Goal: Information Seeking & Learning: Learn about a topic

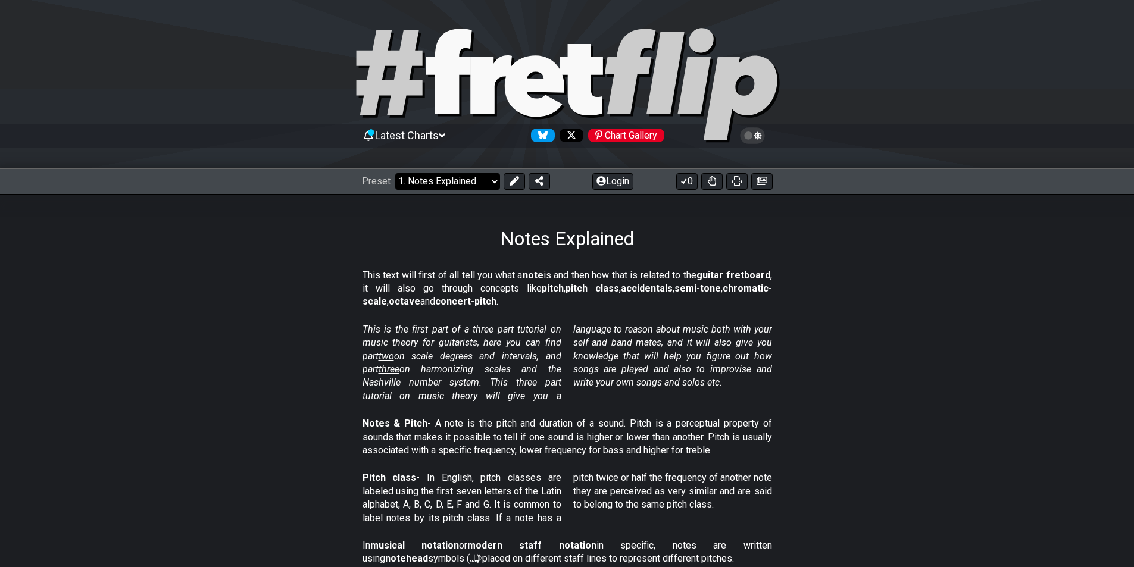
click at [484, 182] on select "Welcome to #fretflip! Initial Preset Custom Preset Minor Pentatonic Major Penta…" at bounding box center [447, 181] width 105 height 17
click at [395, 173] on select "Welcome to #fretflip! Initial Preset Custom Preset Minor Pentatonic Major Penta…" at bounding box center [447, 181] width 105 height 17
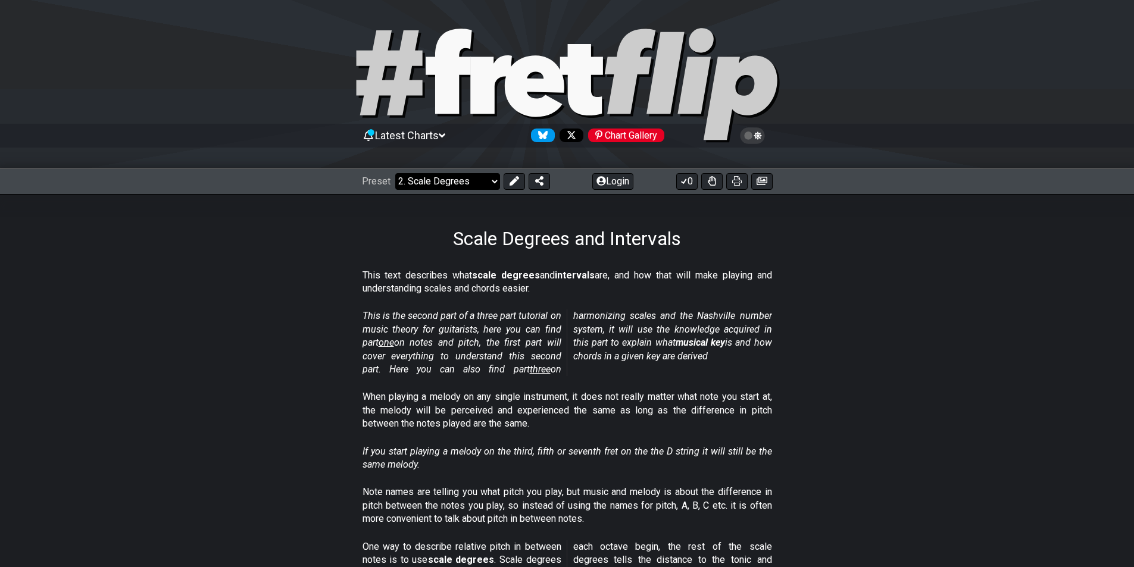
click at [473, 184] on select "Welcome to #fretflip! Initial Preset Custom Preset Minor Pentatonic Major Penta…" at bounding box center [447, 181] width 105 height 17
click at [395, 173] on select "Welcome to #fretflip! Initial Preset Custom Preset Minor Pentatonic Major Penta…" at bounding box center [447, 181] width 105 height 17
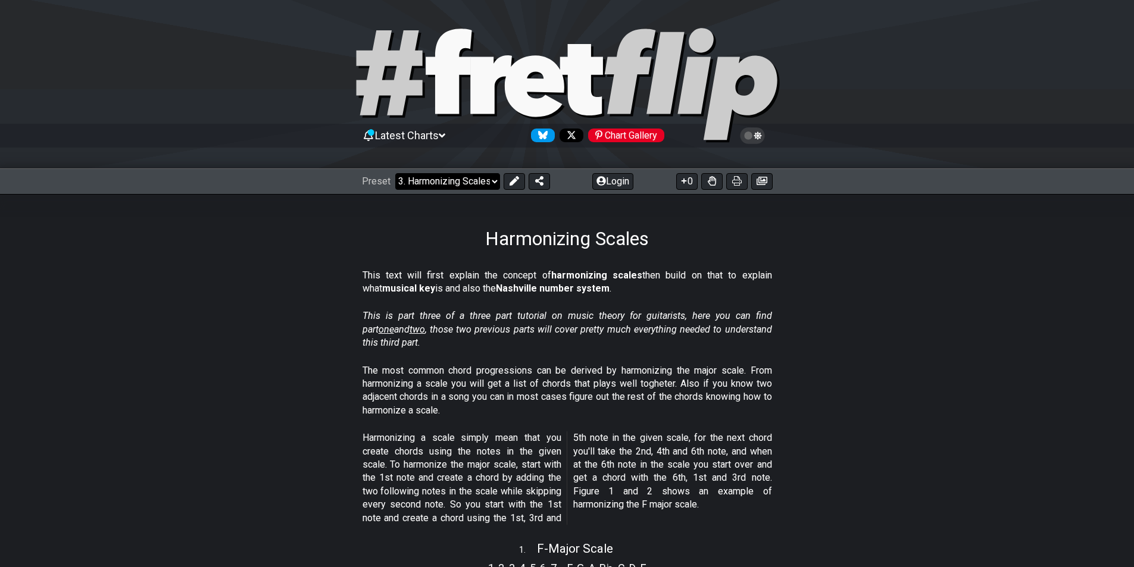
click at [469, 182] on select "Welcome to #fretflip! Initial Preset Custom Preset Minor Pentatonic Major Penta…" at bounding box center [447, 181] width 105 height 17
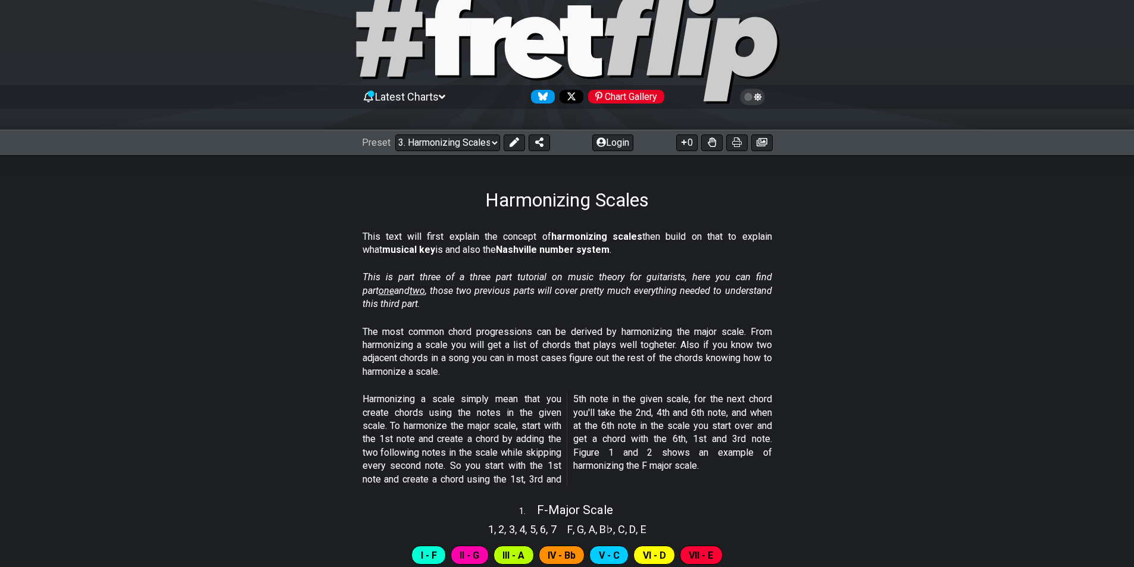
scroll to position [60, 0]
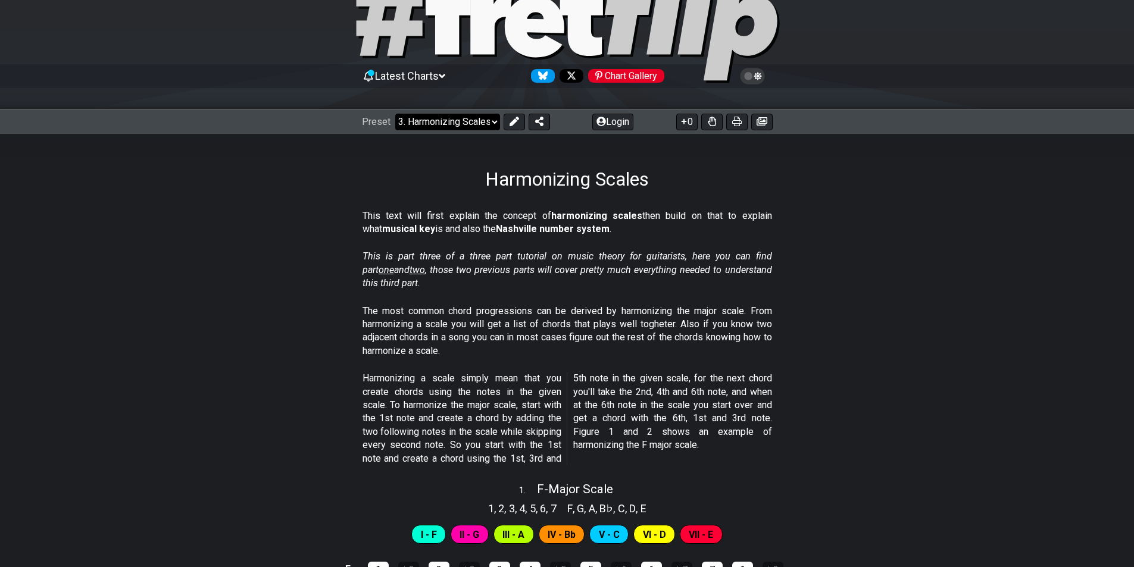
click at [482, 124] on select "Welcome to #fretflip! Initial Preset Custom Preset Minor Pentatonic Major Penta…" at bounding box center [447, 122] width 105 height 17
click at [395, 114] on select "Welcome to #fretflip! Initial Preset Custom Preset Minor Pentatonic Major Penta…" at bounding box center [447, 122] width 105 height 17
select select "/harmonizing-scales"
select select "C"
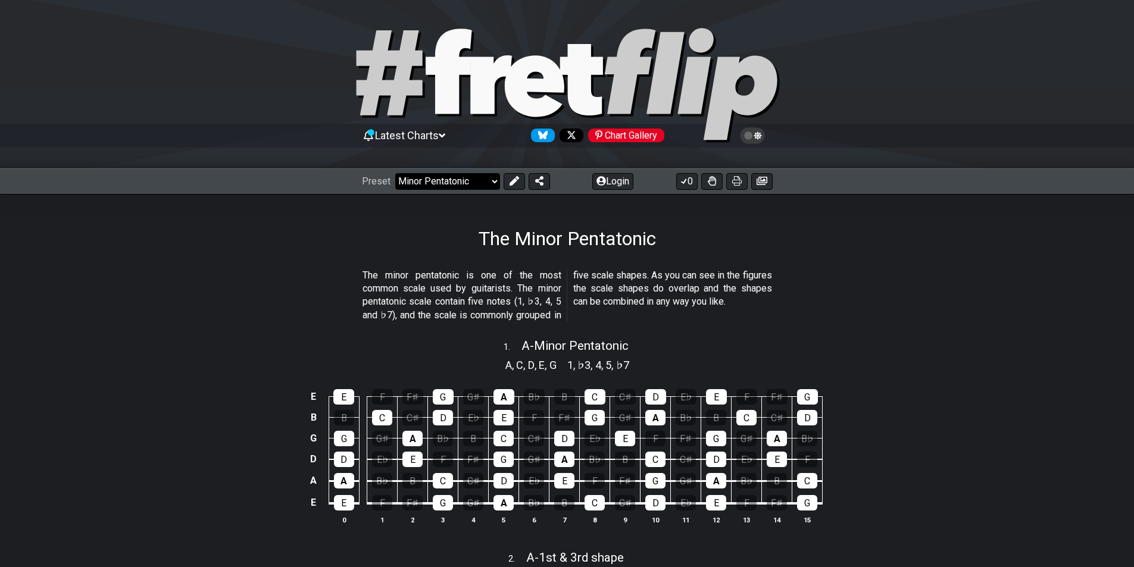
click at [487, 186] on select "Welcome to #fretflip! Initial Preset Custom Preset Minor Pentatonic Major Penta…" at bounding box center [447, 181] width 105 height 17
click at [395, 173] on select "Welcome to #fretflip! Initial Preset Custom Preset Minor Pentatonic Major Penta…" at bounding box center [447, 181] width 105 height 17
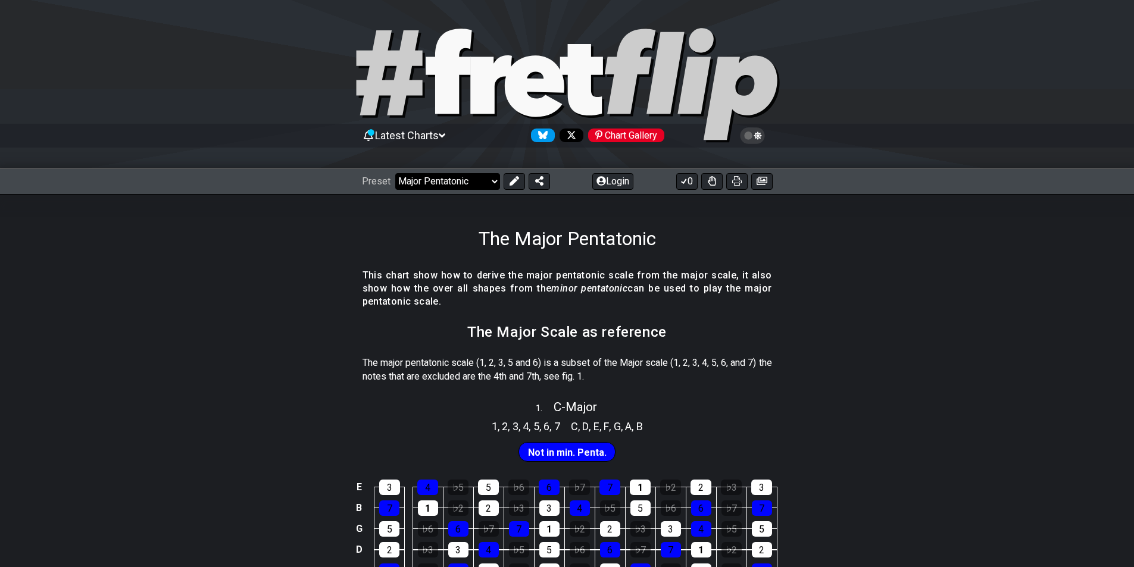
click at [487, 182] on select "Welcome to #fretflip! Initial Preset Custom Preset Minor Pentatonic Major Penta…" at bounding box center [447, 181] width 105 height 17
click at [395, 173] on select "Welcome to #fretflip! Initial Preset Custom Preset Minor Pentatonic Major Penta…" at bounding box center [447, 181] width 105 height 17
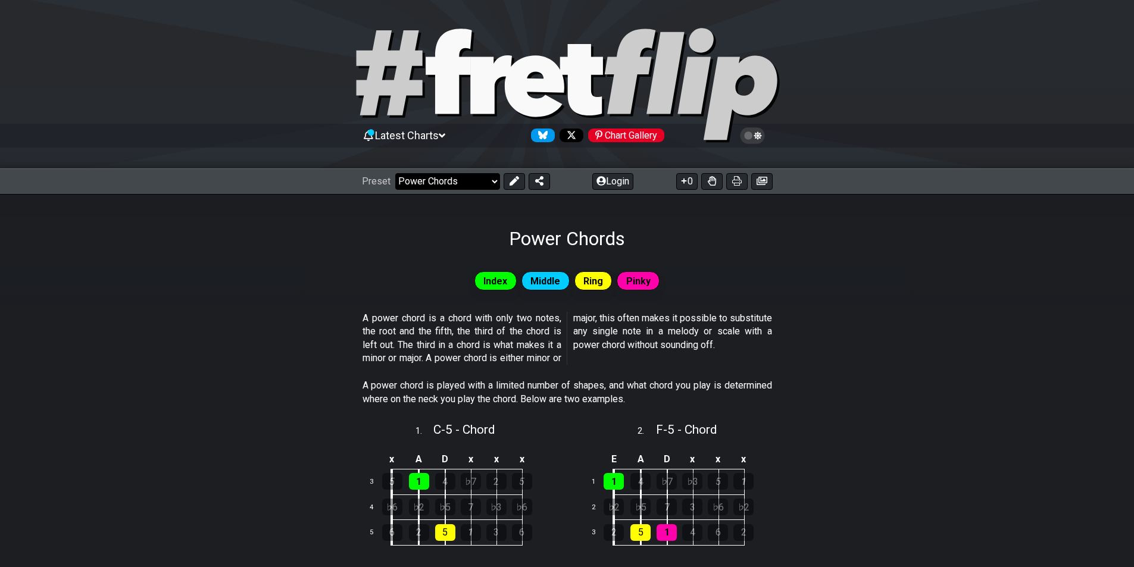
click at [489, 183] on select "Welcome to #fretflip! Initial Preset Custom Preset Minor Pentatonic Major Penta…" at bounding box center [447, 181] width 105 height 17
click at [395, 173] on select "Welcome to #fretflip! Initial Preset Custom Preset Minor Pentatonic Major Penta…" at bounding box center [447, 181] width 105 height 17
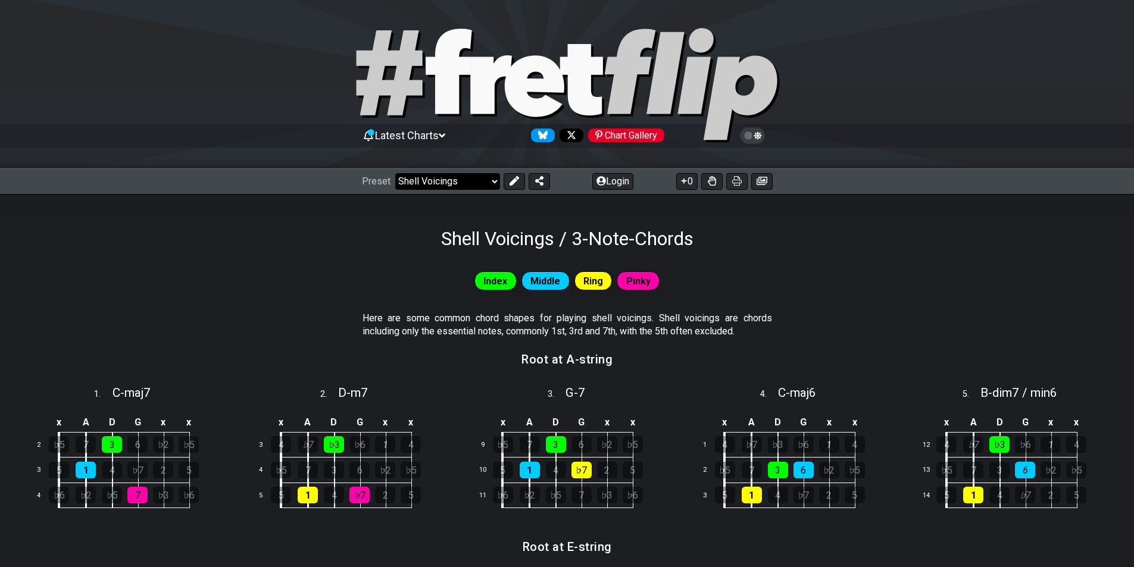
click at [488, 184] on select "Welcome to #fretflip! Initial Preset Custom Preset Minor Pentatonic Major Penta…" at bounding box center [447, 181] width 105 height 17
click at [395, 173] on select "Welcome to #fretflip! Initial Preset Custom Preset Minor Pentatonic Major Penta…" at bounding box center [447, 181] width 105 height 17
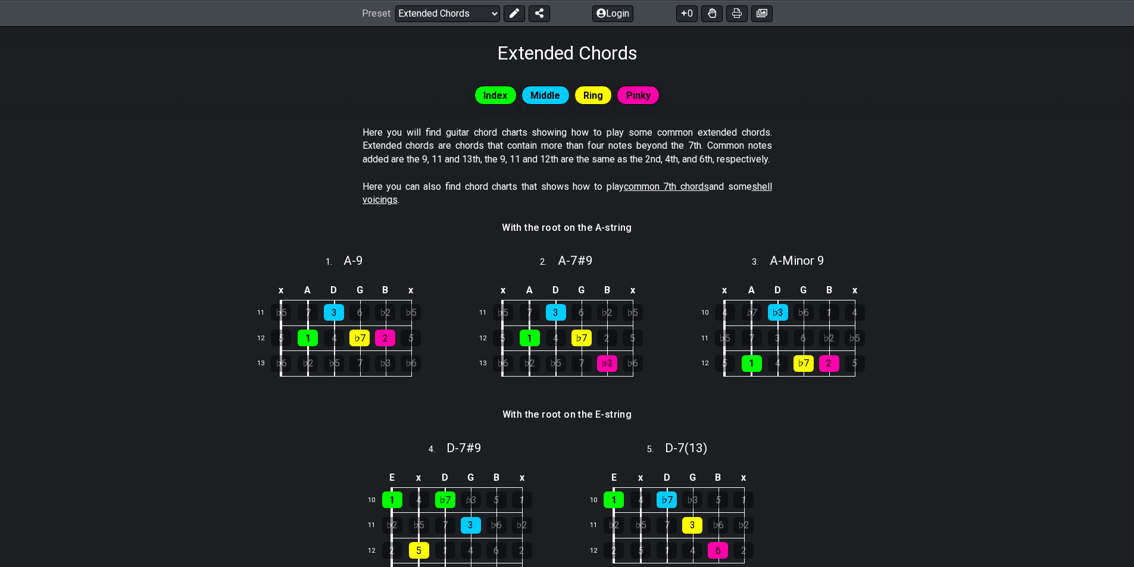
scroll to position [85, 0]
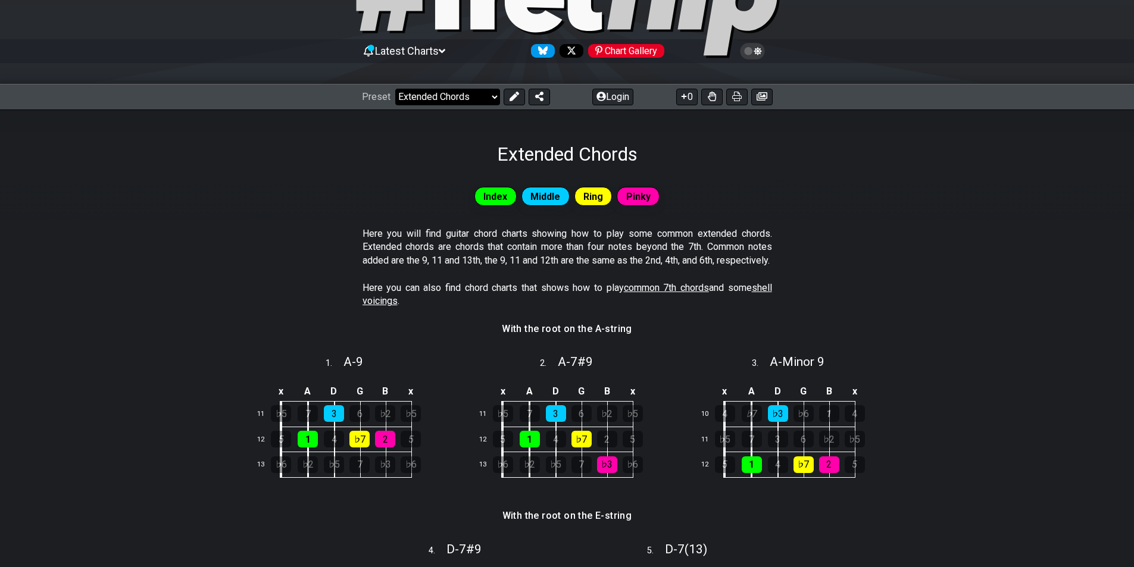
click at [490, 97] on select "Welcome to #fretflip! Initial Preset Custom Preset Minor Pentatonic Major Penta…" at bounding box center [447, 97] width 105 height 17
click at [395, 89] on select "Welcome to #fretflip! Initial Preset Custom Preset Minor Pentatonic Major Penta…" at bounding box center [447, 97] width 105 height 17
select select "/how-to-solo"
select select "C"
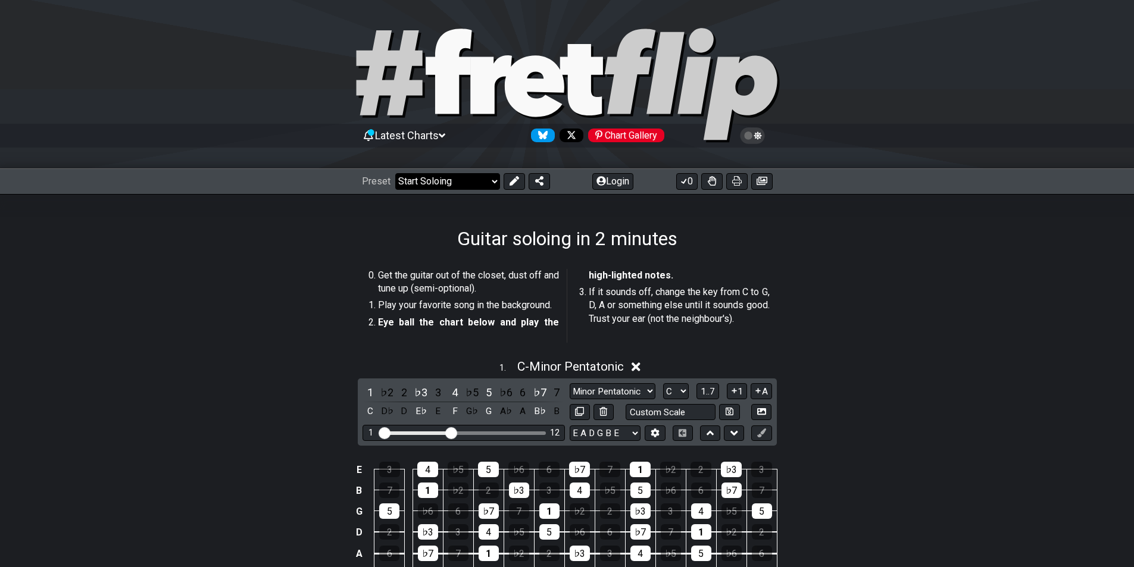
click at [490, 179] on select "Welcome to #fretflip! Initial Preset Custom Preset Minor Pentatonic Major Penta…" at bounding box center [447, 181] width 105 height 17
click at [395, 173] on select "Welcome to #fretflip! Initial Preset Custom Preset Minor Pentatonic Major Penta…" at bounding box center [447, 181] width 105 height 17
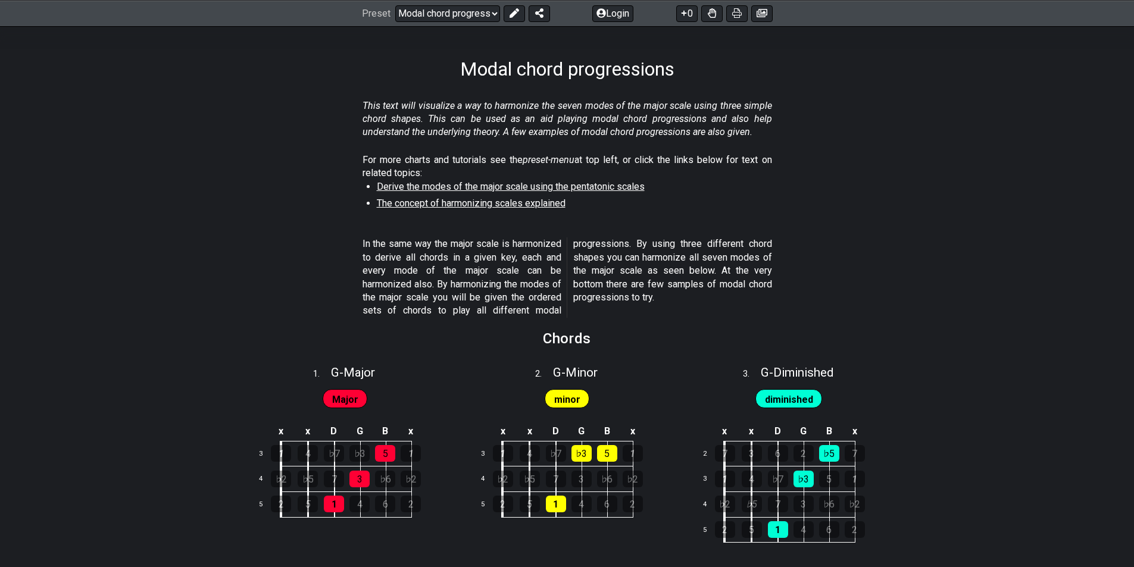
scroll to position [120, 0]
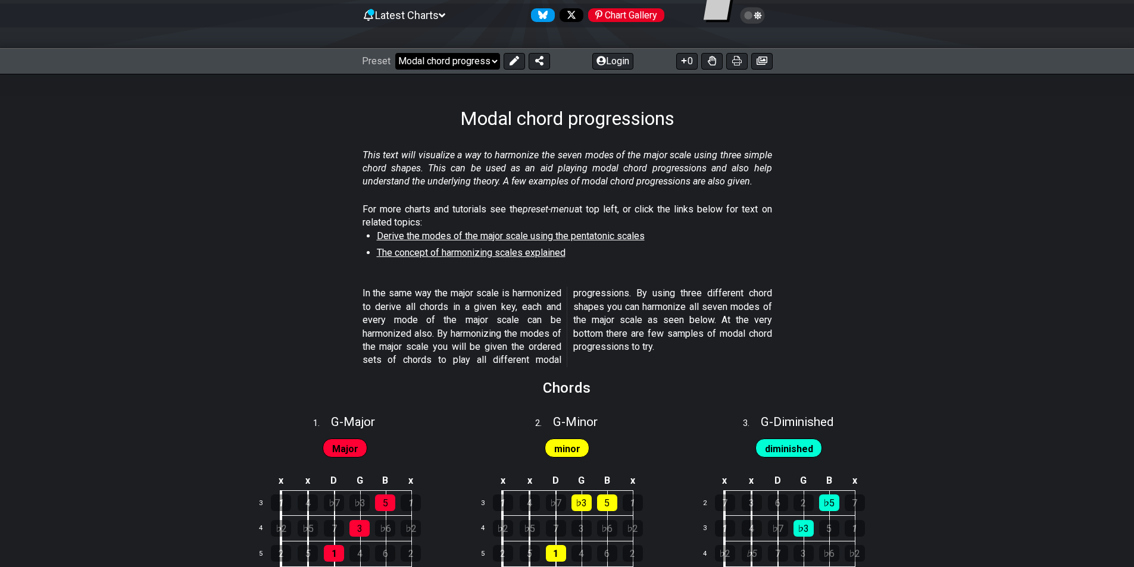
click at [494, 65] on select "Welcome to #fretflip! Initial Preset Custom Preset Minor Pentatonic Major Penta…" at bounding box center [447, 61] width 105 height 17
click at [395, 53] on select "Welcome to #fretflip! Initial Preset Custom Preset Minor Pentatonic Major Penta…" at bounding box center [447, 61] width 105 height 17
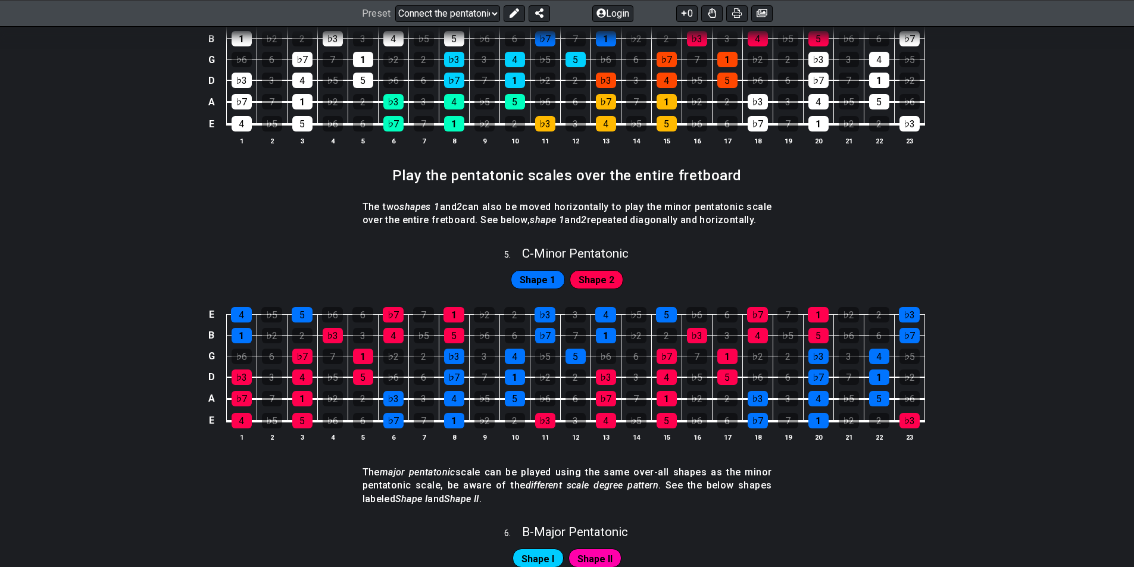
scroll to position [1103, 0]
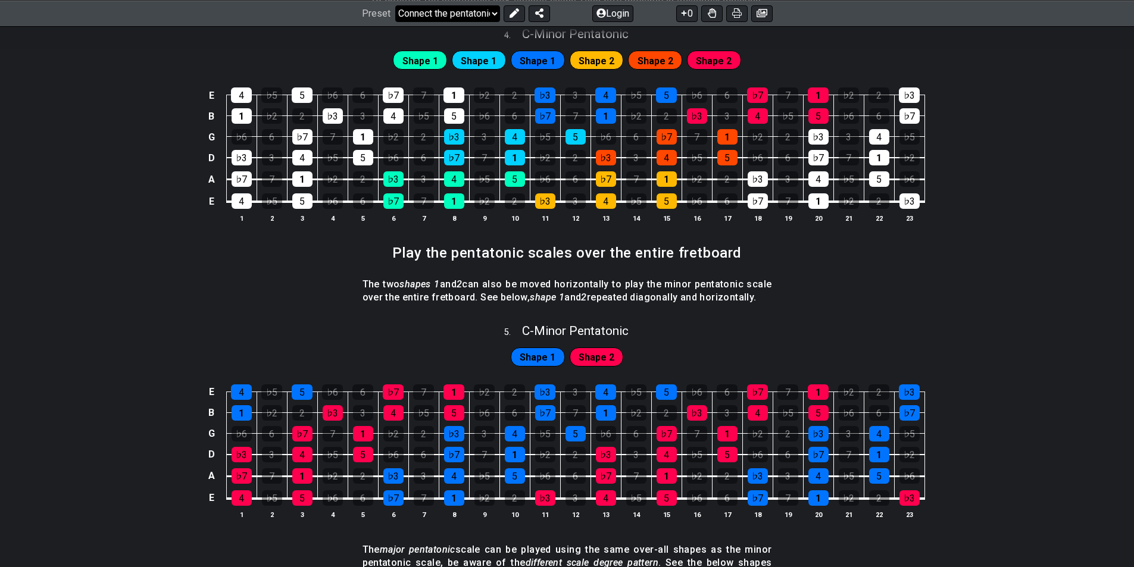
click at [493, 16] on select "Welcome to #fretflip! Initial Preset Custom Preset Minor Pentatonic Major Penta…" at bounding box center [447, 13] width 105 height 17
click at [395, 21] on select "Welcome to #fretflip! Initial Preset Custom Preset Minor Pentatonic Major Penta…" at bounding box center [447, 13] width 105 height 17
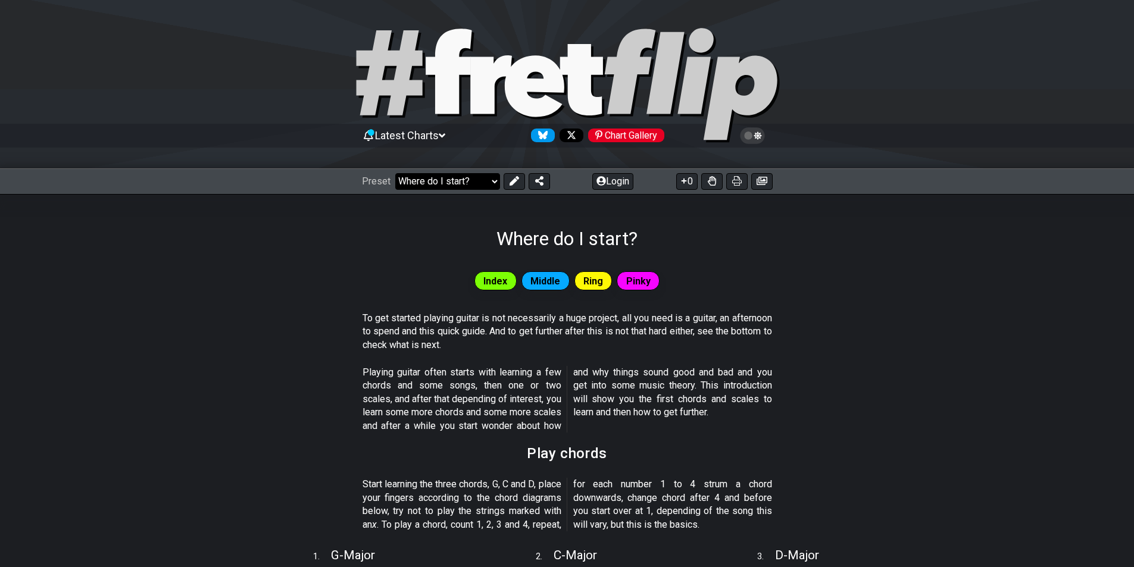
click at [491, 180] on select "Welcome to #fretflip! Initial Preset Custom Preset Minor Pentatonic Major Penta…" at bounding box center [447, 181] width 105 height 17
click at [395, 173] on select "Welcome to #fretflip! Initial Preset Custom Preset Minor Pentatonic Major Penta…" at bounding box center [447, 181] width 105 height 17
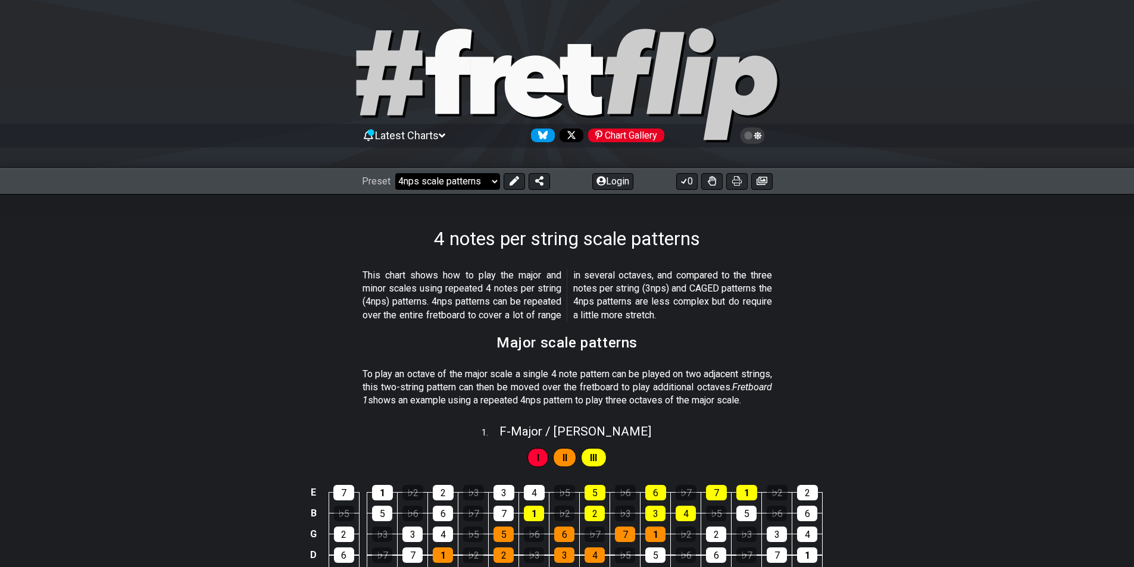
click at [490, 183] on select "Welcome to #fretflip! Initial Preset Custom Preset Minor Pentatonic Major Penta…" at bounding box center [447, 181] width 105 height 17
click at [395, 173] on select "Welcome to #fretflip! Initial Preset Custom Preset Minor Pentatonic Major Penta…" at bounding box center [447, 181] width 105 height 17
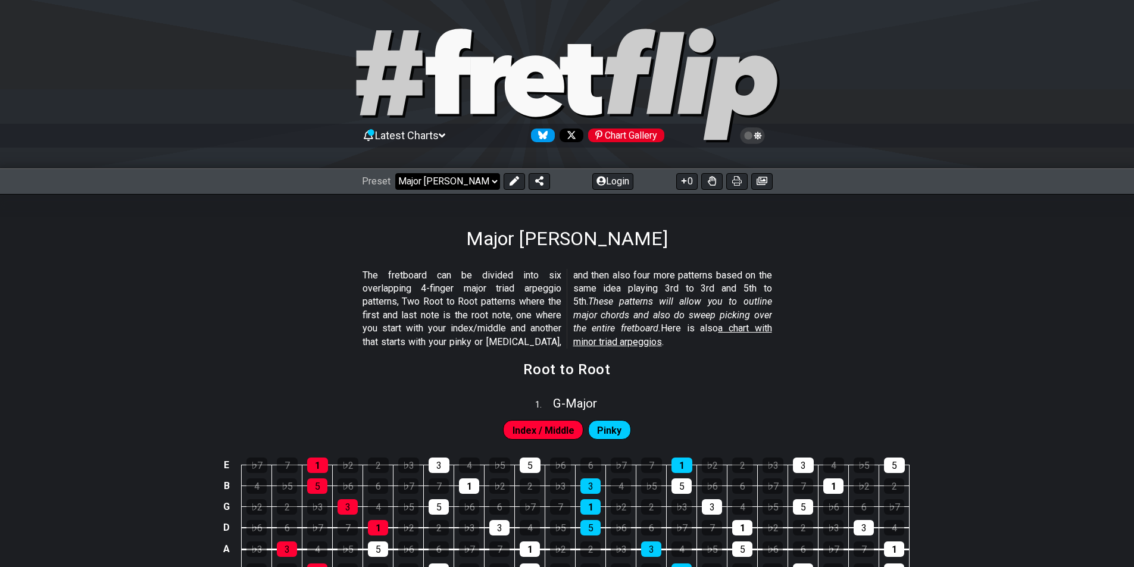
click at [494, 184] on select "Welcome to #fretflip! Initial Preset Custom Preset Minor Pentatonic Major Penta…" at bounding box center [447, 181] width 105 height 17
click at [395, 173] on select "Welcome to #fretflip! Initial Preset Custom Preset Minor Pentatonic Major Penta…" at bounding box center [447, 181] width 105 height 17
select select "/welcome"
select select "C"
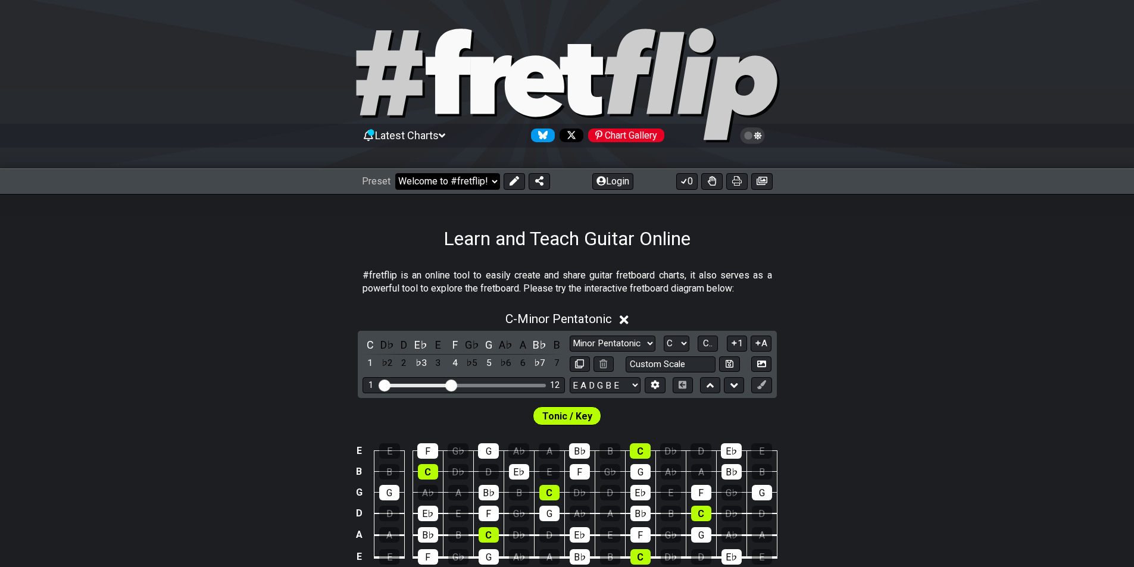
click at [488, 186] on select "Welcome to #fretflip! Initial Preset Custom Preset Minor Pentatonic Major Penta…" at bounding box center [447, 181] width 105 height 17
click at [395, 173] on select "Welcome to #fretflip! Initial Preset Custom Preset Minor Pentatonic Major Penta…" at bounding box center [447, 181] width 105 height 17
click at [495, 186] on select "Welcome to #fretflip! Initial Preset Custom Preset Minor Pentatonic Major Penta…" at bounding box center [447, 181] width 105 height 17
click at [395, 173] on select "Welcome to #fretflip! Initial Preset Custom Preset Minor Pentatonic Major Penta…" at bounding box center [447, 181] width 105 height 17
select select "/beginner-guitar"
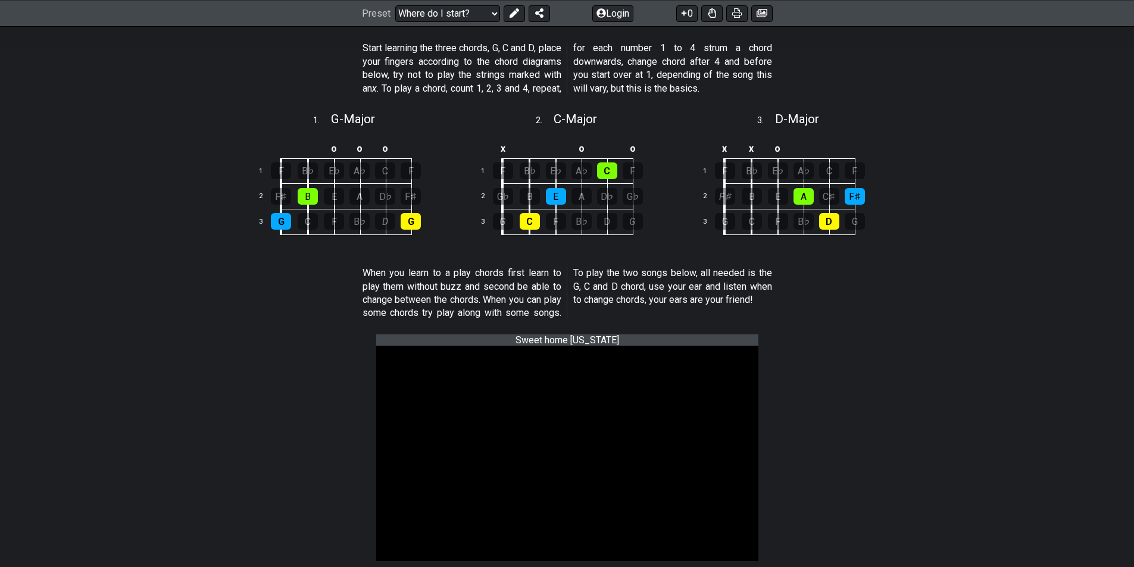
scroll to position [291, 0]
